Goal: Navigation & Orientation: Find specific page/section

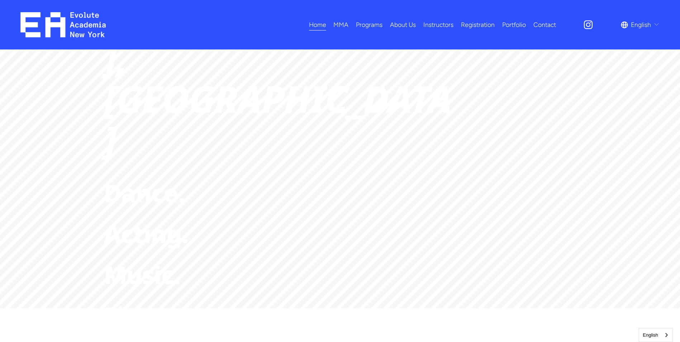
scroll to position [323, 0]
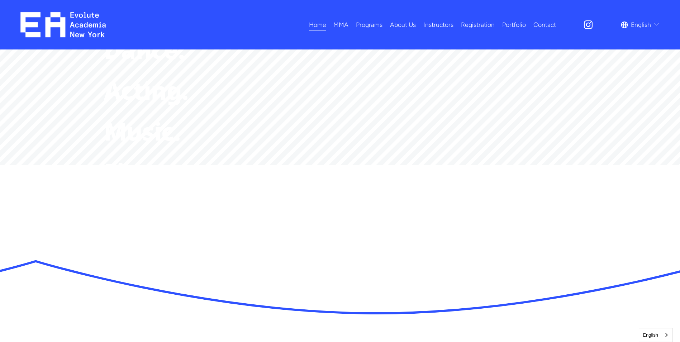
click at [361, 24] on span "Programs" at bounding box center [369, 24] width 27 height 11
click at [0, 0] on link "All Programs" at bounding box center [0, 0] width 0 height 0
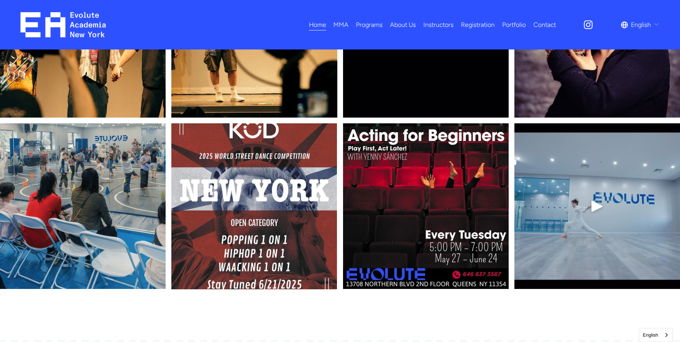
scroll to position [2868, 0]
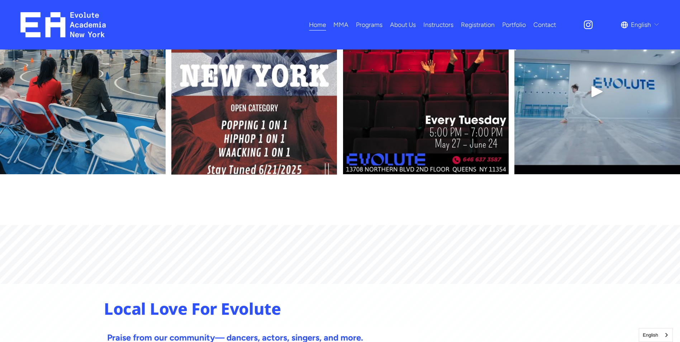
click at [0, 0] on span "Adults MMA" at bounding box center [0, 0] width 0 height 0
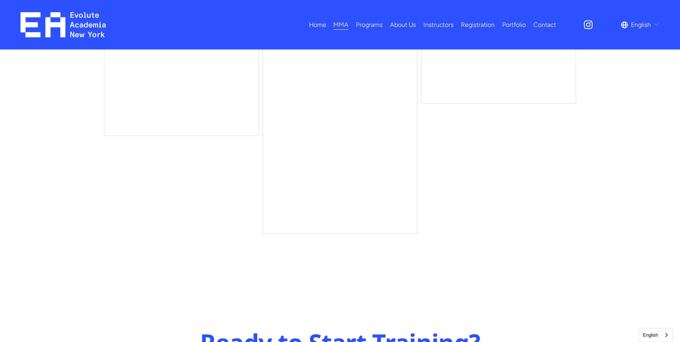
scroll to position [3011, 0]
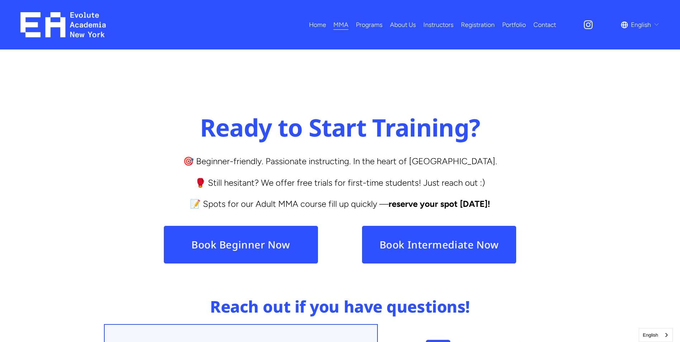
click at [0, 0] on span "Dance" at bounding box center [0, 0] width 0 height 0
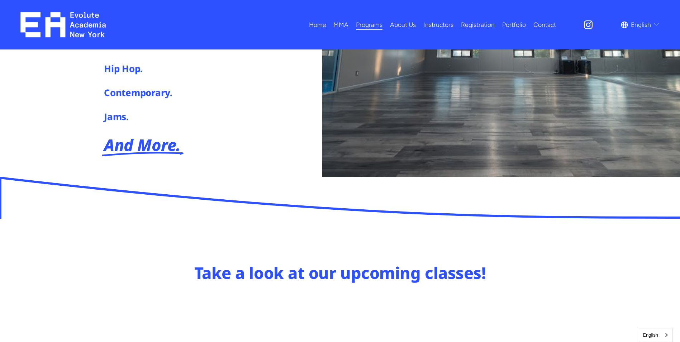
scroll to position [72, 0]
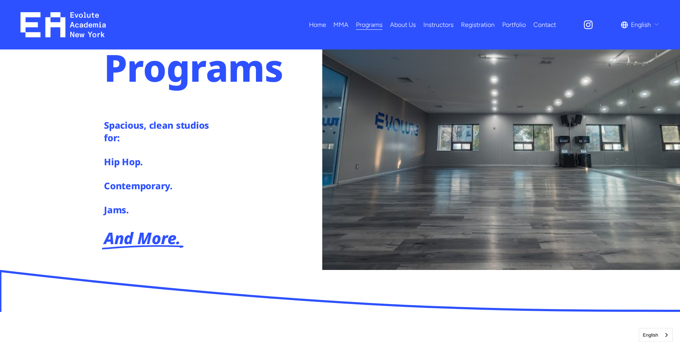
click at [0, 0] on span "Summer Camp" at bounding box center [0, 0] width 0 height 0
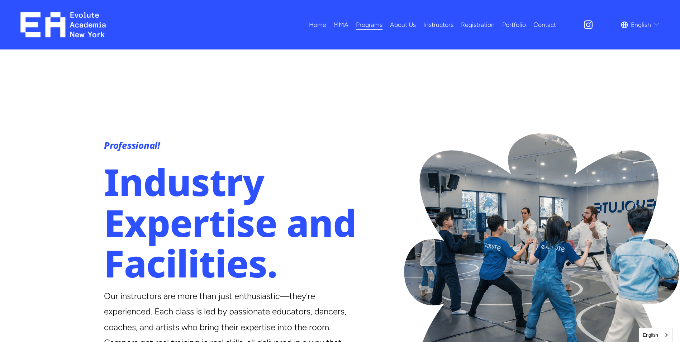
scroll to position [844, 0]
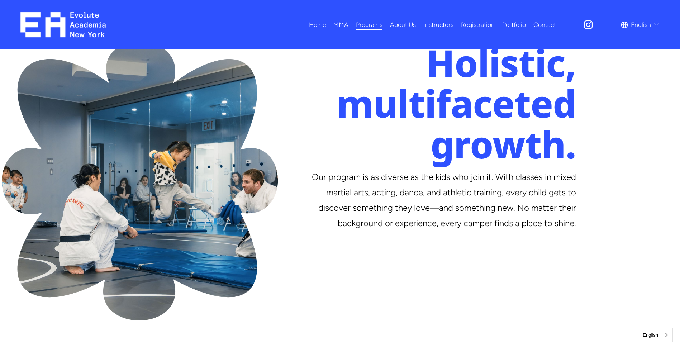
click at [0, 0] on span "Kids MMA" at bounding box center [0, 0] width 0 height 0
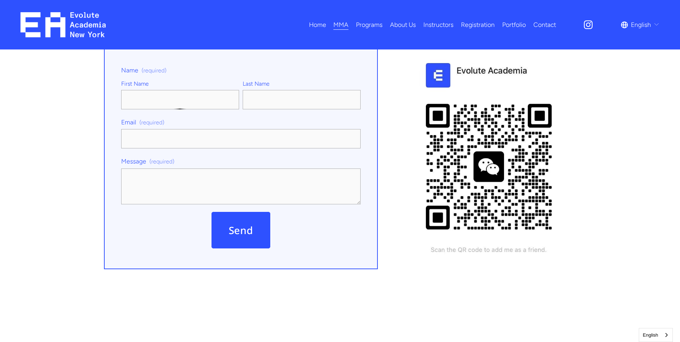
scroll to position [2636, 0]
